Goal: Register for event/course

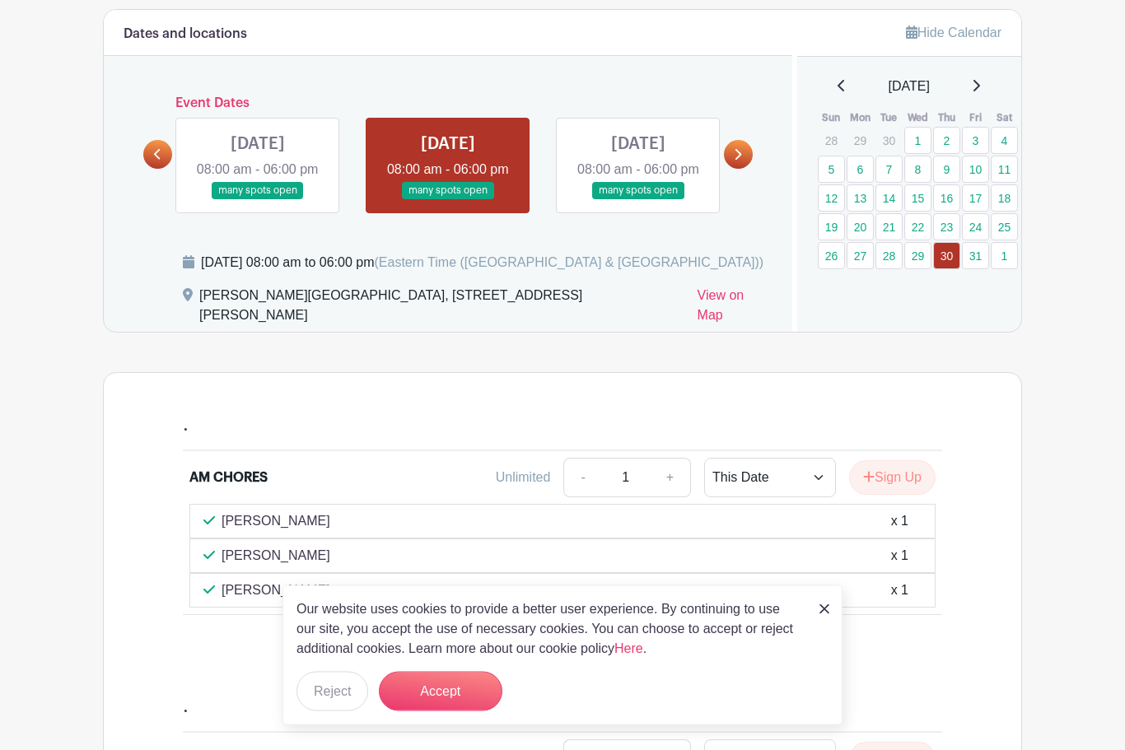
scroll to position [623, 0]
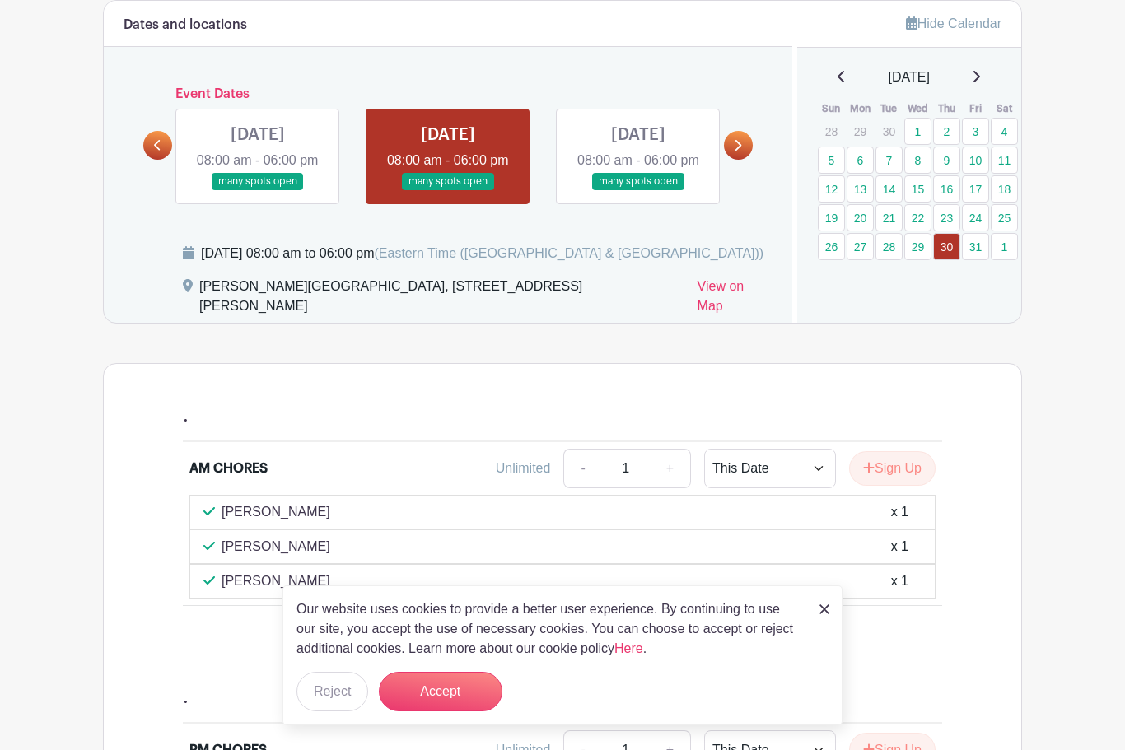
click at [460, 711] on button "Accept" at bounding box center [440, 692] width 123 height 40
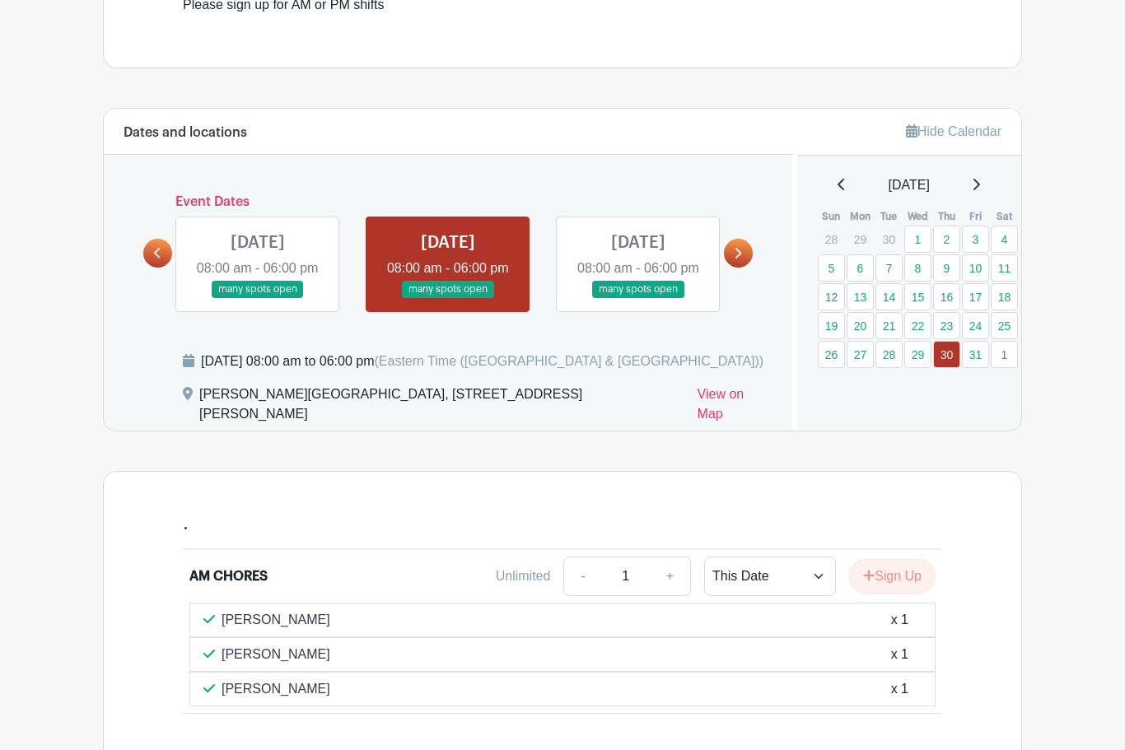
scroll to position [515, 0]
click at [919, 270] on link "8" at bounding box center [917, 268] width 27 height 27
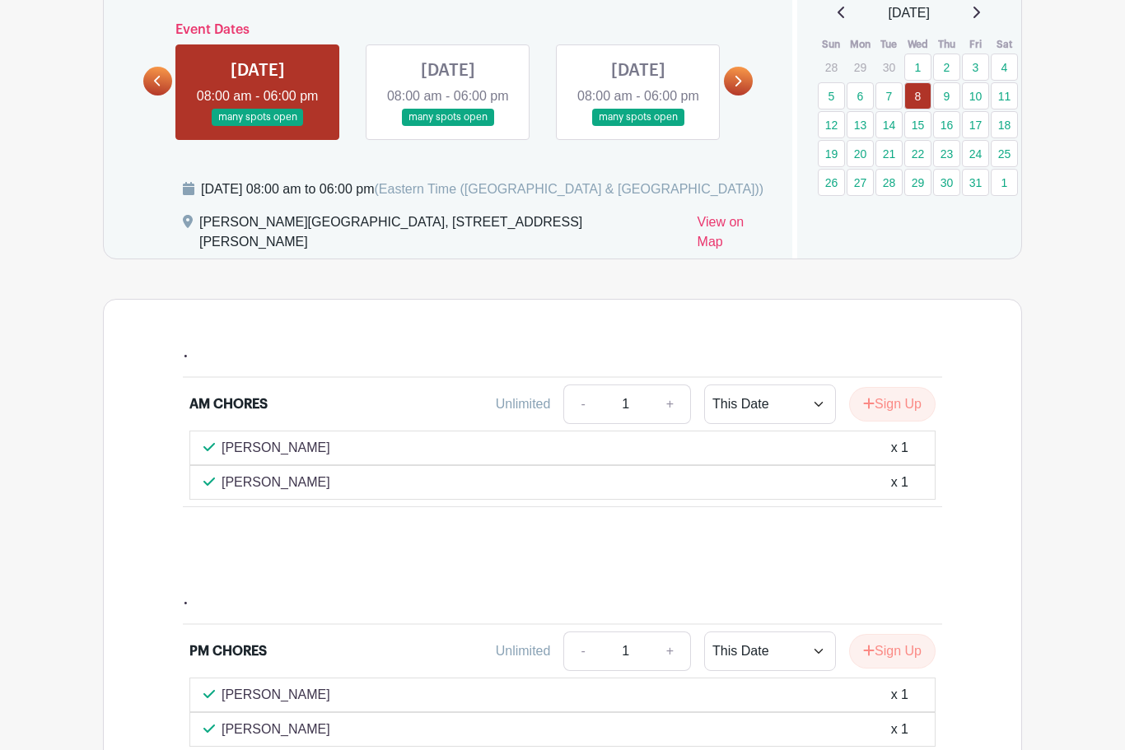
scroll to position [686, 0]
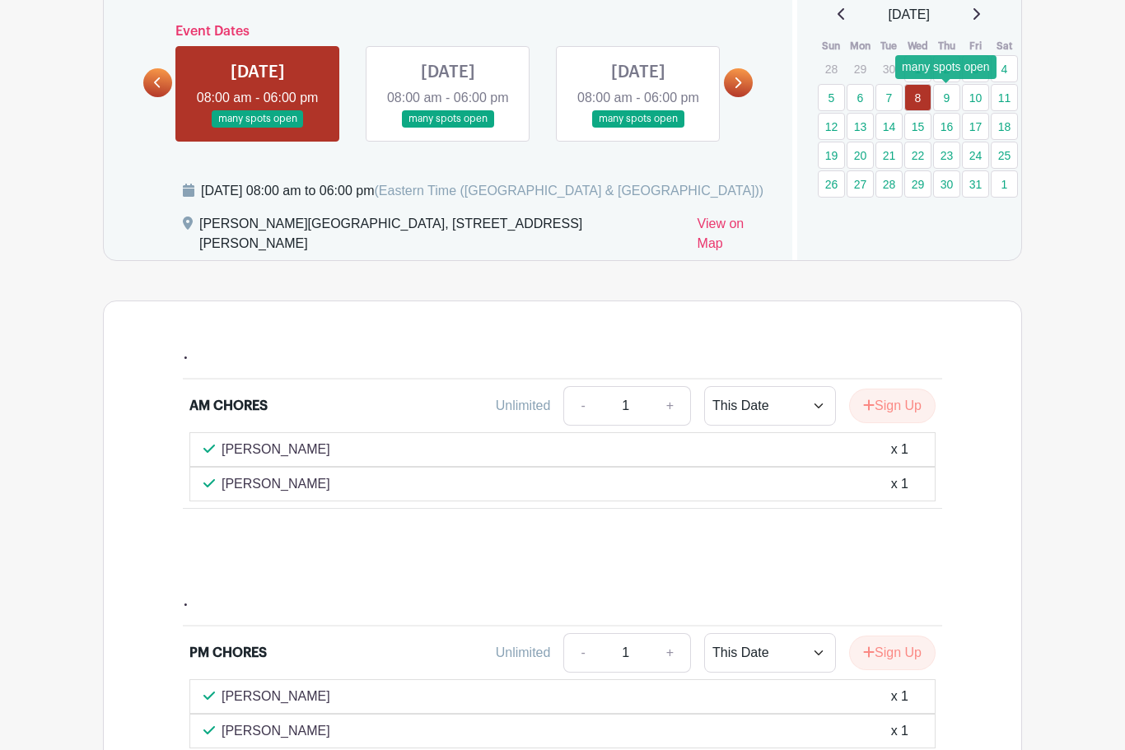
click at [947, 100] on link "9" at bounding box center [946, 97] width 27 height 27
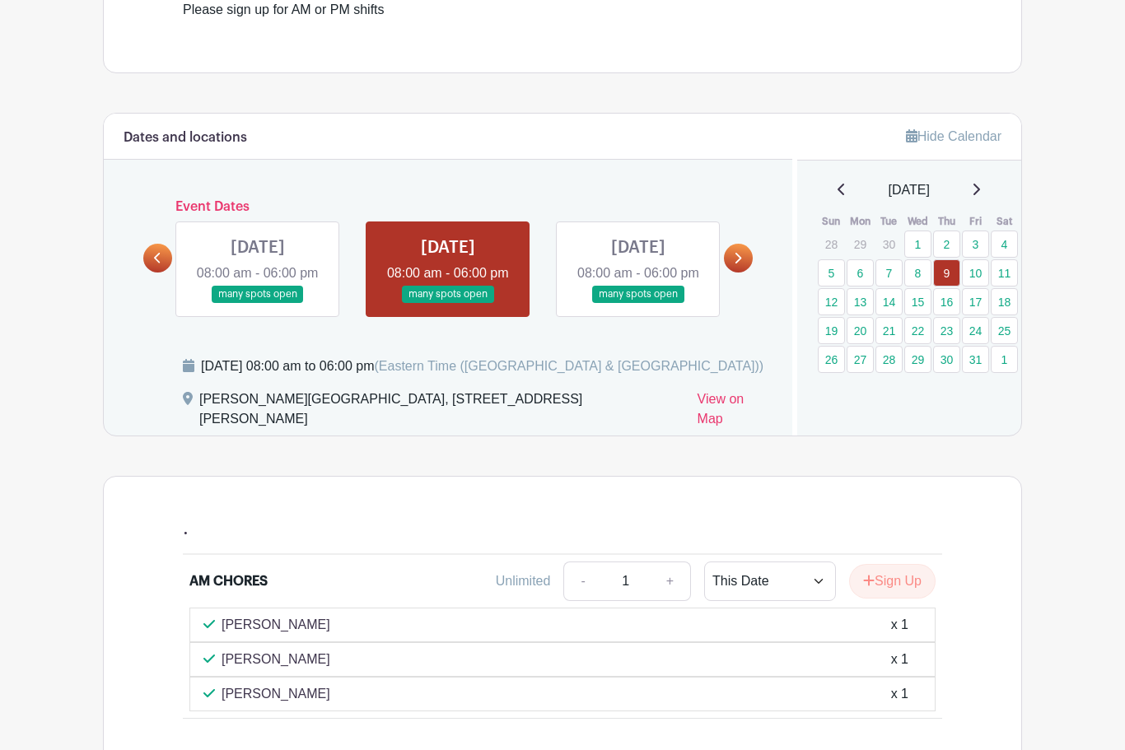
scroll to position [510, 0]
click at [1005, 268] on link "11" at bounding box center [1003, 273] width 27 height 27
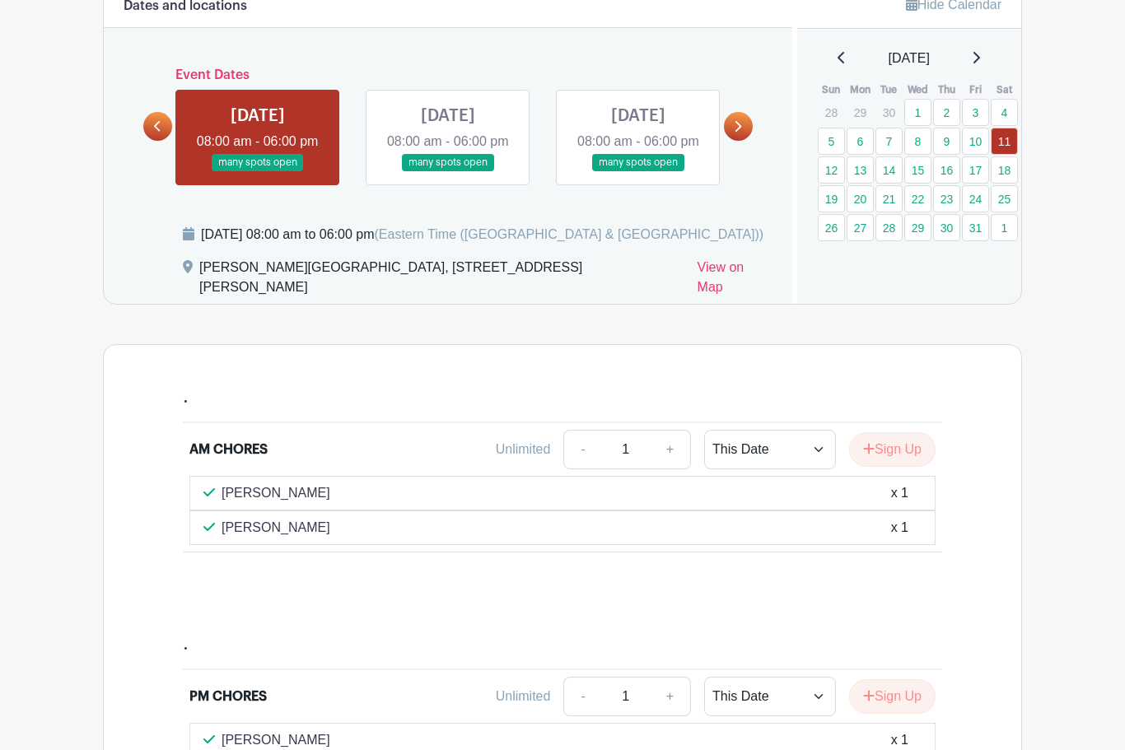
scroll to position [642, 0]
click at [834, 169] on link "12" at bounding box center [831, 169] width 27 height 27
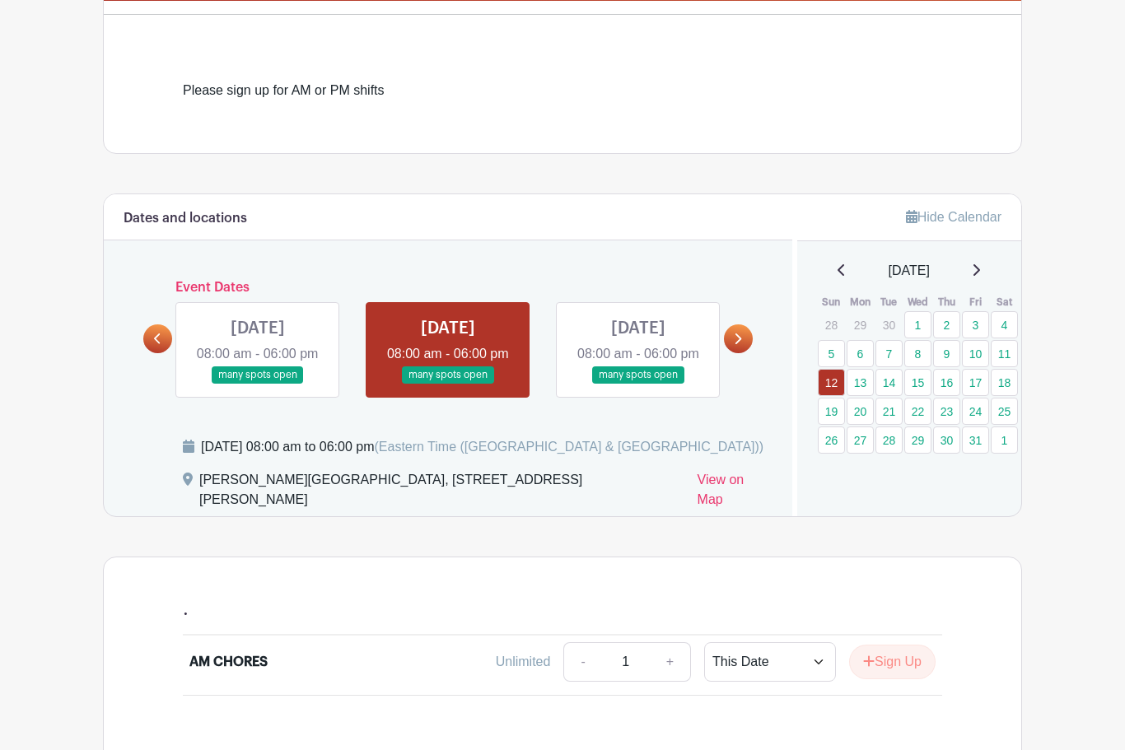
scroll to position [430, 0]
click at [918, 348] on link "8" at bounding box center [917, 353] width 27 height 27
